Goal: Transaction & Acquisition: Purchase product/service

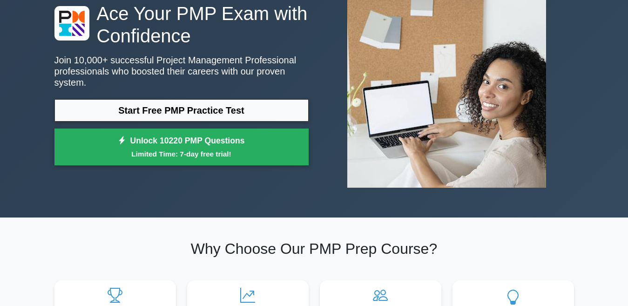
scroll to position [76, 0]
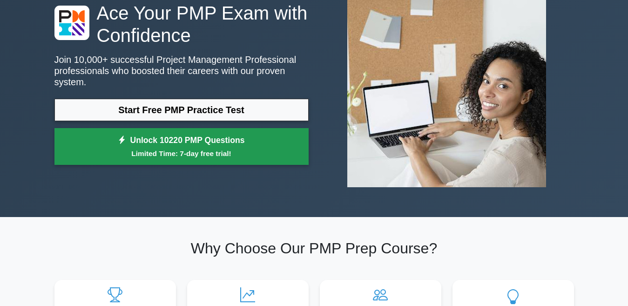
click at [133, 132] on link "Unlock 10220 PMP Questions Limited Time: 7-day free trial!" at bounding box center [181, 146] width 254 height 37
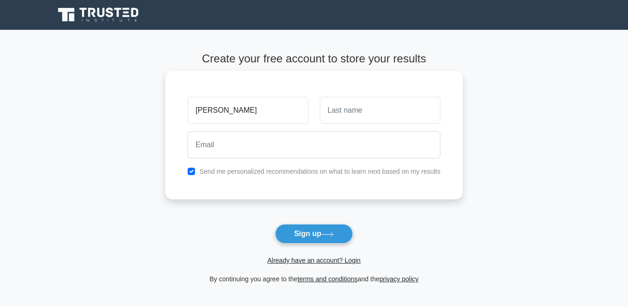
type input "[PERSON_NAME]"
click at [360, 113] on input "text" at bounding box center [380, 110] width 121 height 27
